Goal: Transaction & Acquisition: Purchase product/service

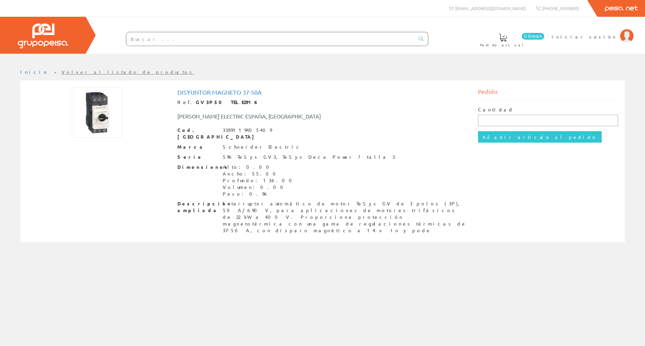
click at [499, 125] on input "text" at bounding box center [548, 120] width 140 height 11
type input "3"
click at [510, 134] on input "Añadir artículo al pedido" at bounding box center [540, 136] width 124 height 11
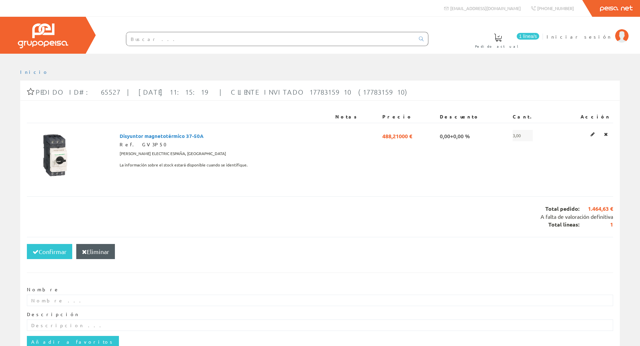
click at [539, 35] on span "1 línea/s" at bounding box center [528, 36] width 23 height 7
click at [63, 250] on button "Confirmar" at bounding box center [49, 251] width 45 height 15
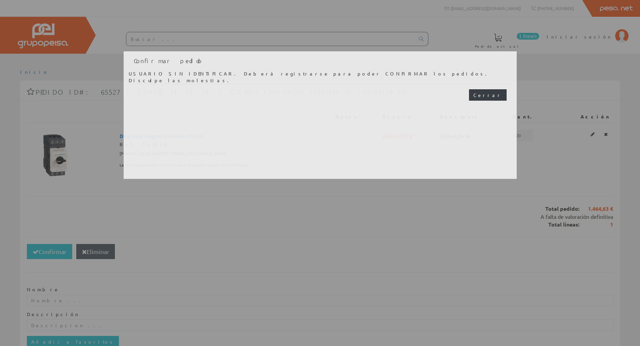
click at [499, 96] on button "Cerrar" at bounding box center [488, 94] width 38 height 11
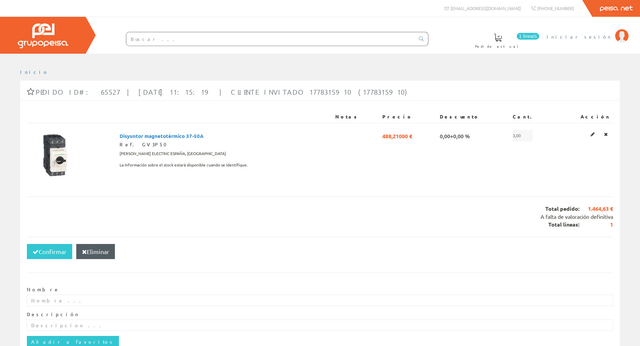
click at [596, 38] on span "Iniciar sesión" at bounding box center [579, 36] width 65 height 7
